Goal: Check status

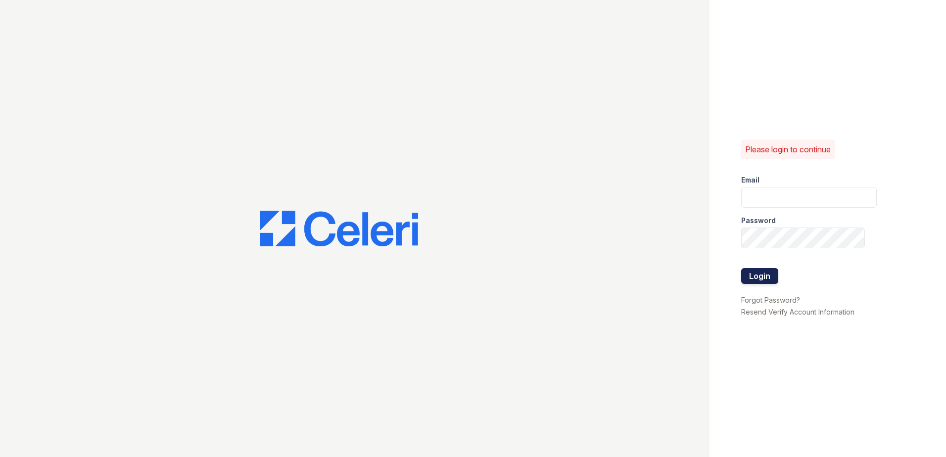
type input "[EMAIL_ADDRESS][DOMAIN_NAME]"
click at [760, 275] on button "Login" at bounding box center [759, 276] width 37 height 16
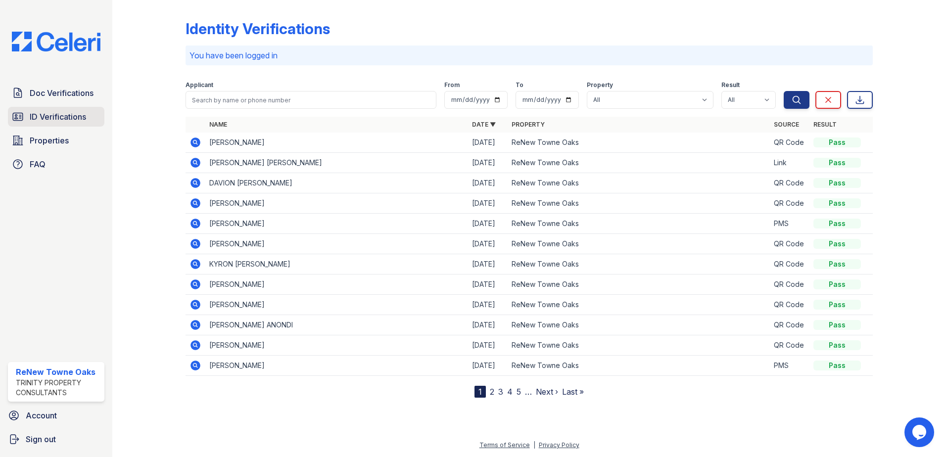
click at [65, 119] on span "ID Verifications" at bounding box center [58, 117] width 56 height 12
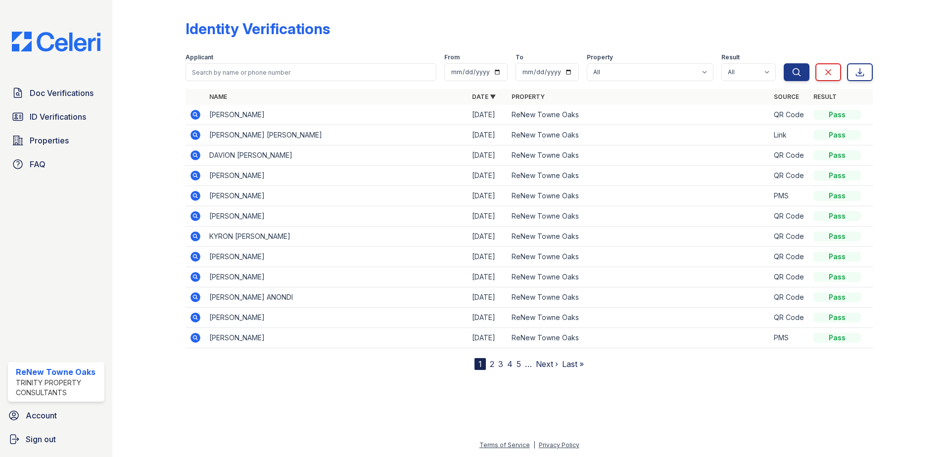
click at [191, 114] on icon at bounding box center [195, 115] width 10 height 10
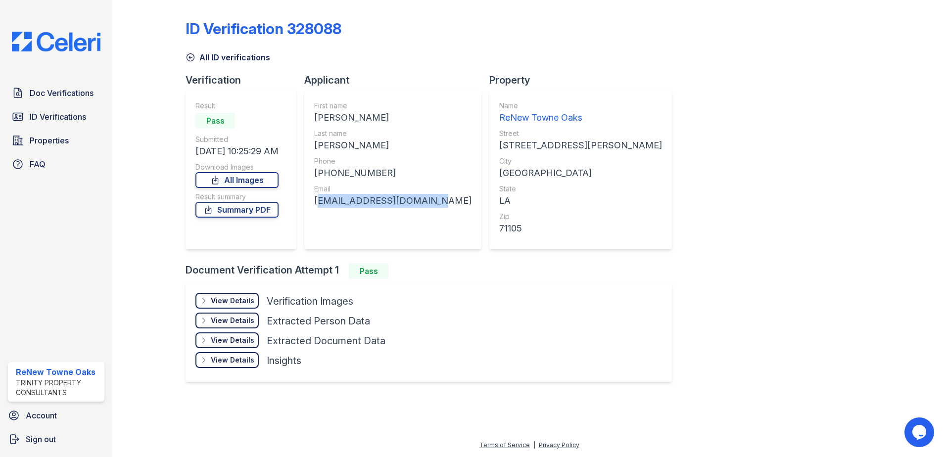
drag, startPoint x: 432, startPoint y: 202, endPoint x: 316, endPoint y: 213, distance: 117.2
click at [316, 213] on div "First name [PERSON_NAME] Last name [PERSON_NAME] Phone [PHONE_NUMBER] Email [EM…" at bounding box center [392, 170] width 177 height 158
copy div "[EMAIL_ADDRESS][DOMAIN_NAME]"
